Goal: Find specific page/section: Find specific page/section

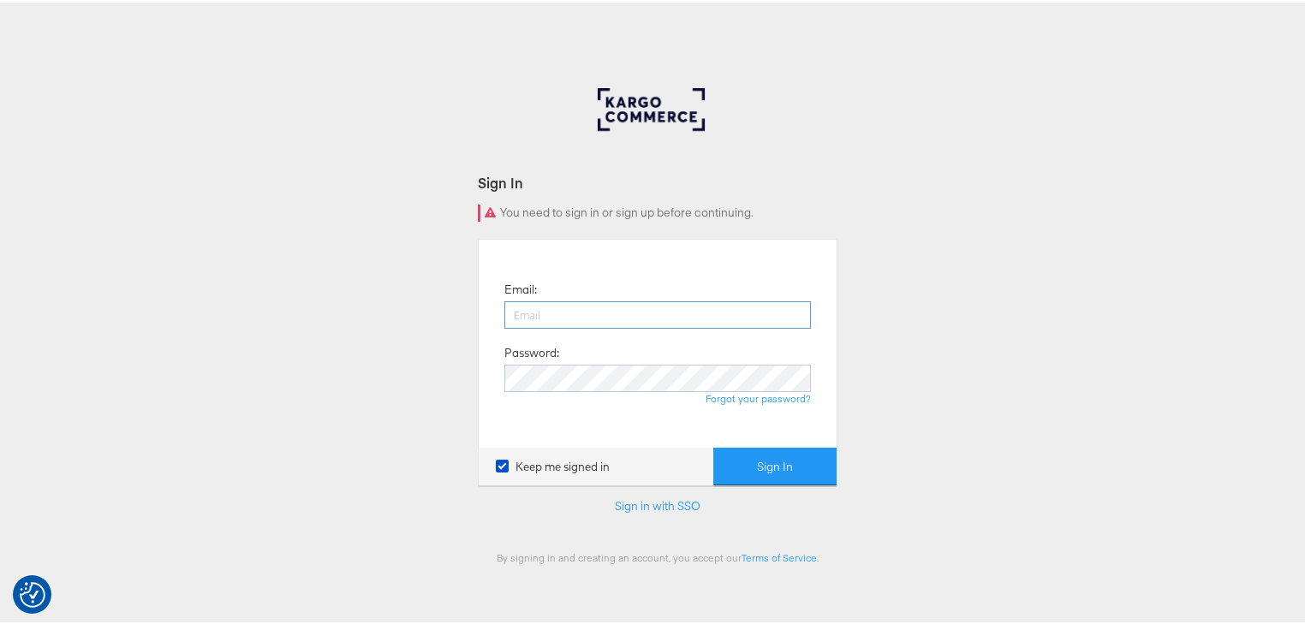
click at [758, 320] on input "email" at bounding box center [658, 312] width 307 height 27
type input "rayna.cheng@jdplc.com"
click at [714, 445] on button "Sign In" at bounding box center [775, 464] width 123 height 39
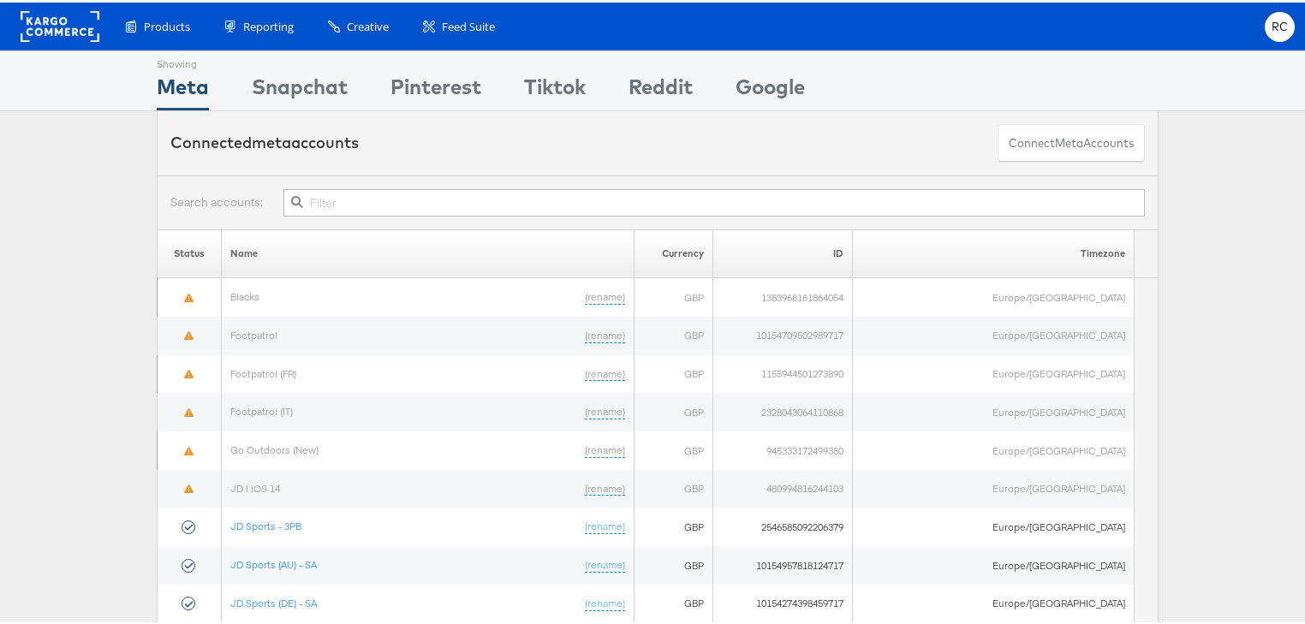
click at [645, 198] on input "text" at bounding box center [715, 200] width 862 height 27
click at [351, 203] on input "text" at bounding box center [715, 200] width 862 height 27
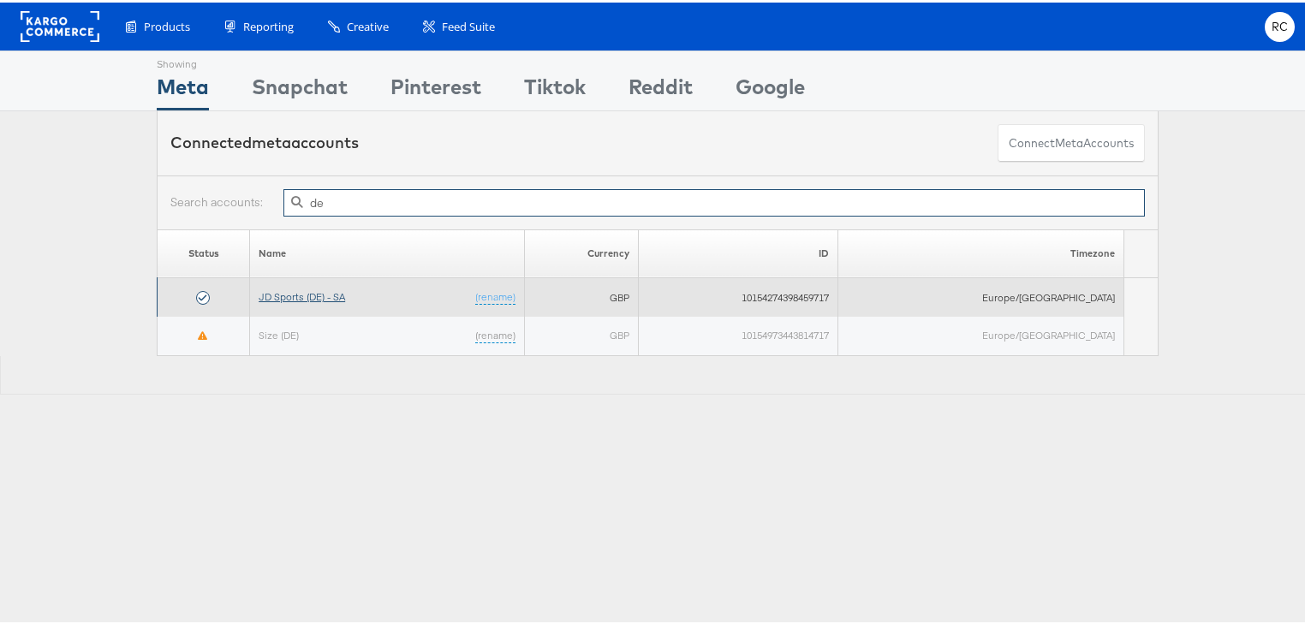
type input "de"
click at [298, 298] on link "JD Sports (DE) - SA" at bounding box center [302, 294] width 87 height 13
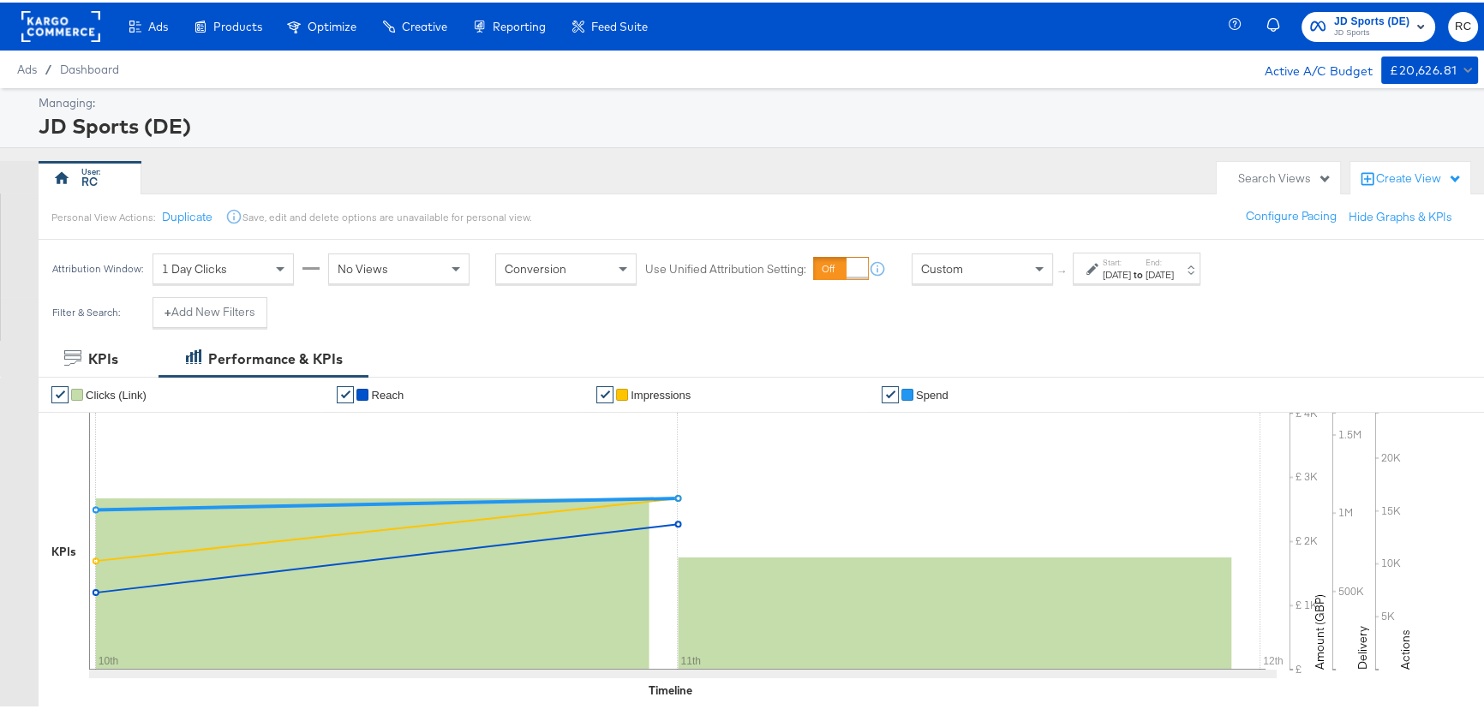
click at [1350, 25] on span "JD Sports" at bounding box center [1371, 31] width 75 height 14
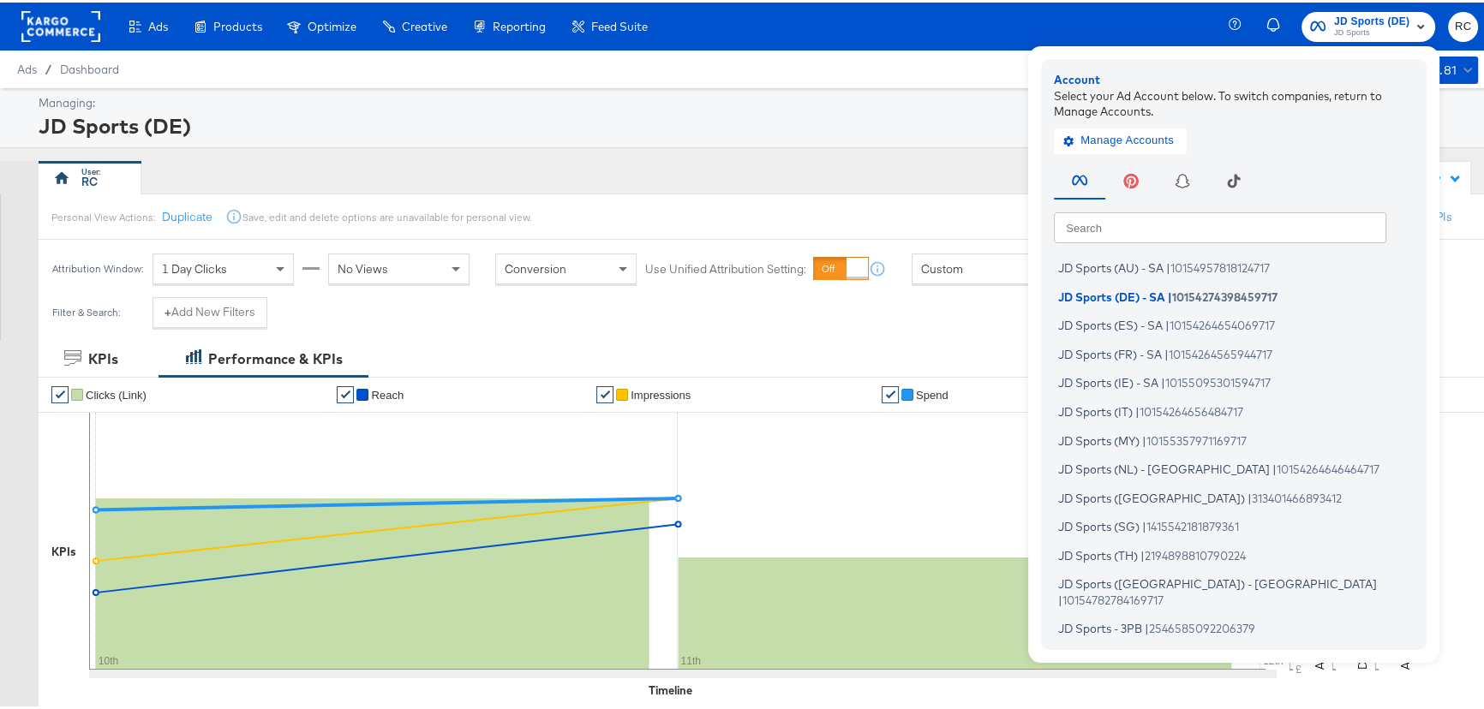
click at [1350, 25] on span "JD Sports" at bounding box center [1371, 31] width 75 height 14
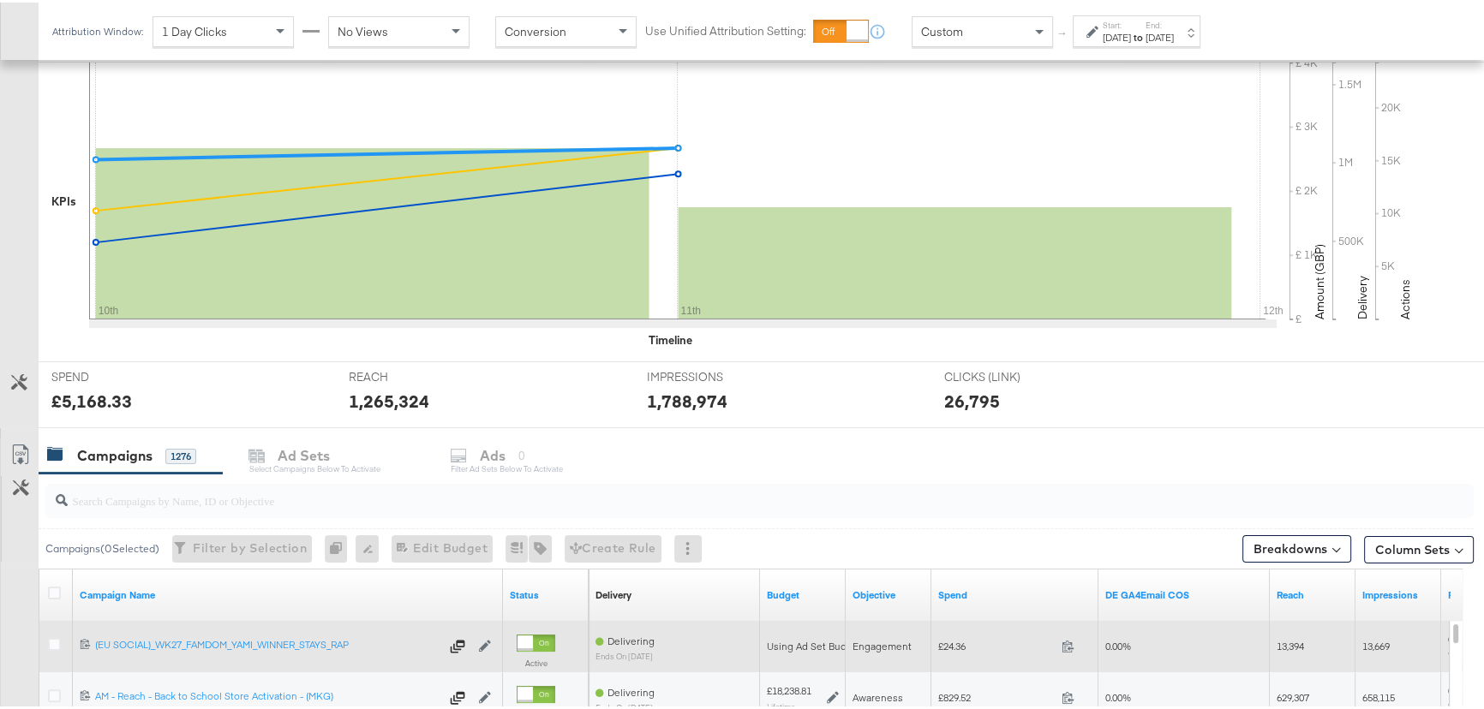
scroll to position [389, 0]
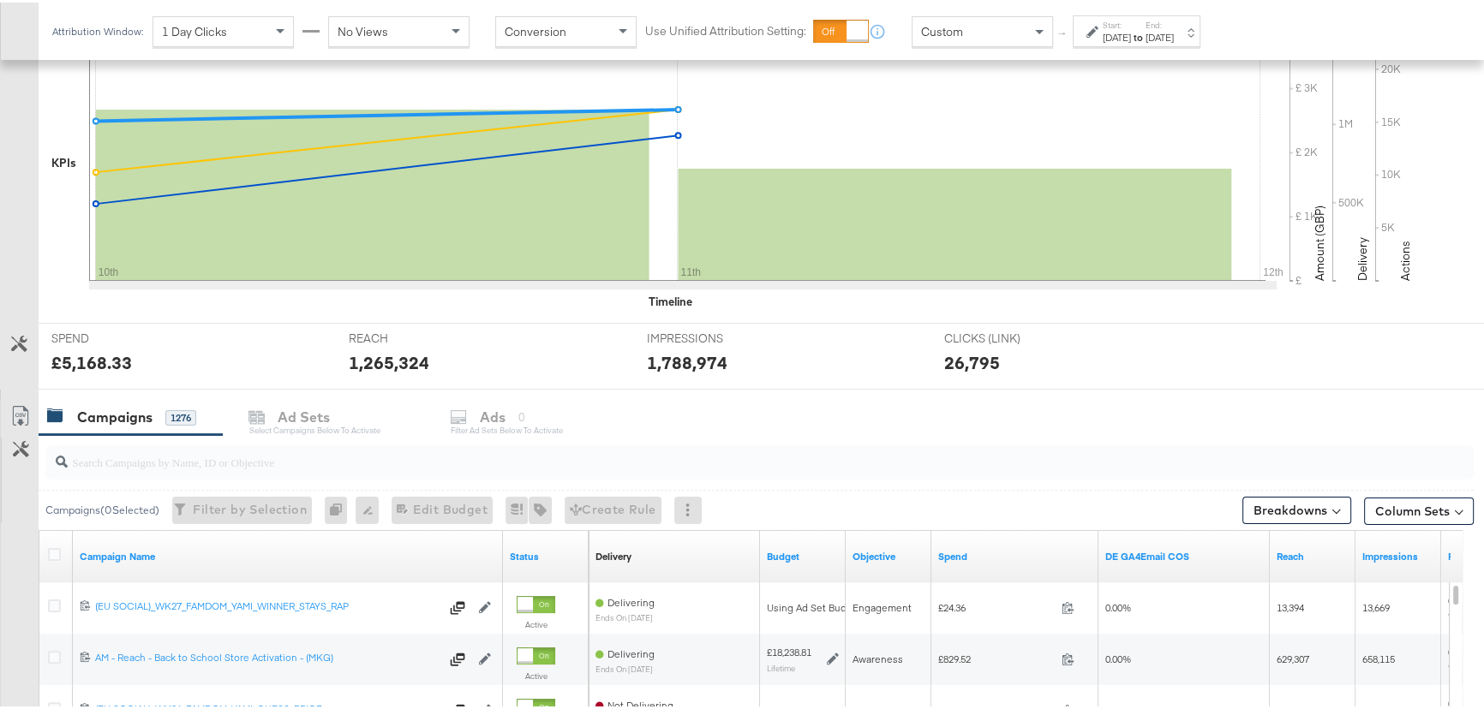
click at [163, 454] on input "search" at bounding box center [706, 452] width 1276 height 33
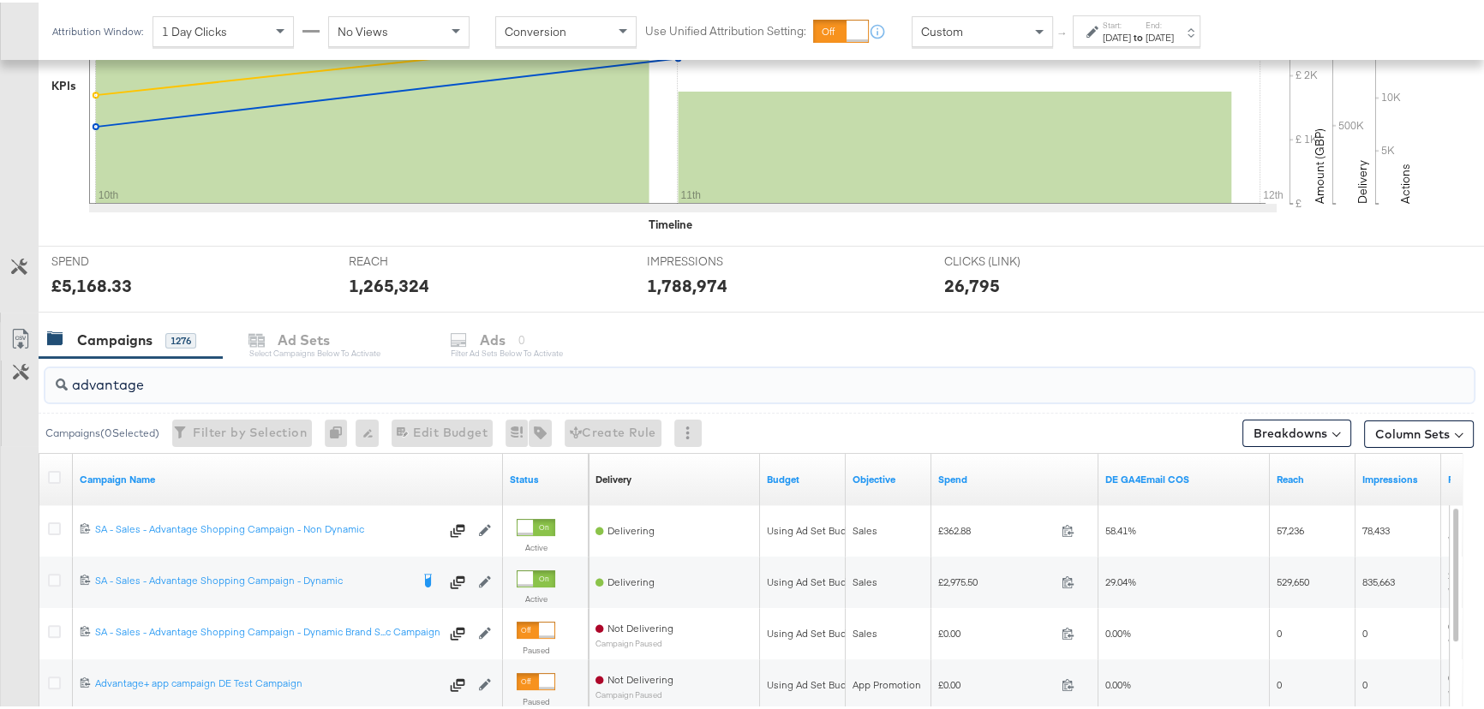
scroll to position [467, 0]
type input "advantage"
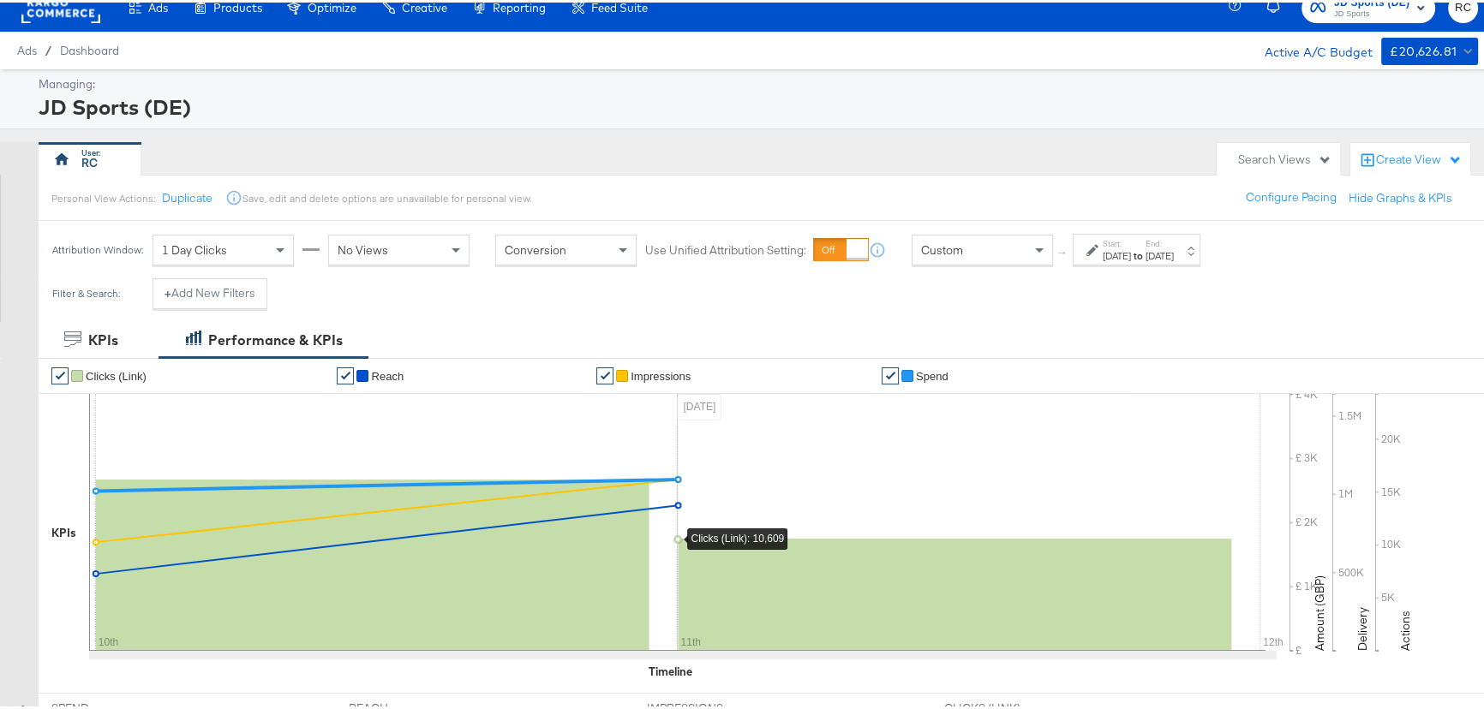
scroll to position [0, 0]
